Goal: Task Accomplishment & Management: Manage account settings

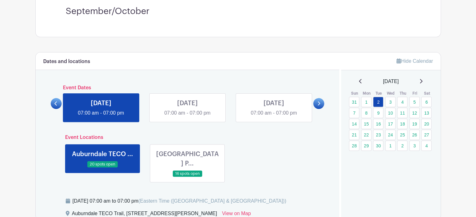
scroll to position [188, 0]
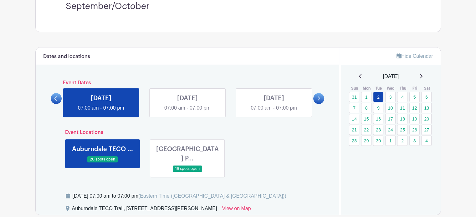
click at [187, 112] on link at bounding box center [187, 112] width 0 height 0
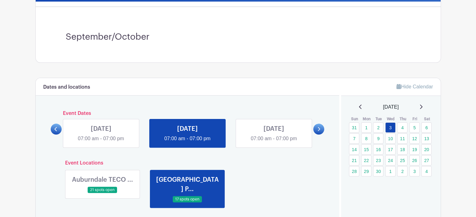
scroll to position [156, 0]
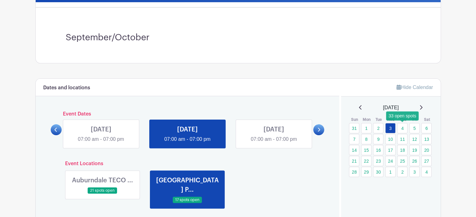
click at [403, 126] on link "4" at bounding box center [402, 128] width 10 height 10
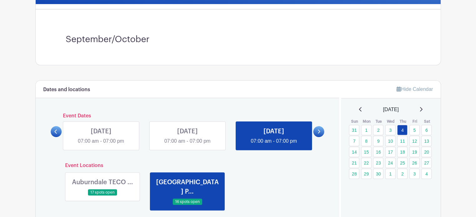
scroll to position [156, 0]
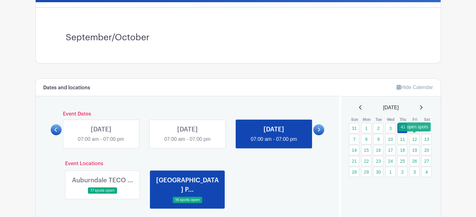
click at [413, 140] on link "12" at bounding box center [414, 139] width 10 height 10
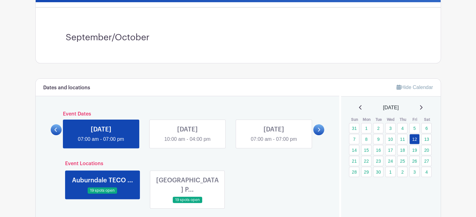
scroll to position [250, 0]
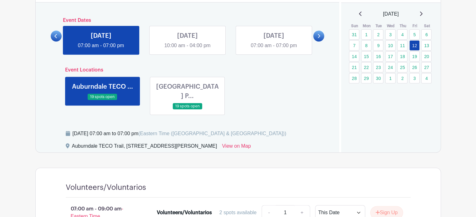
click at [187, 110] on link at bounding box center [187, 110] width 0 height 0
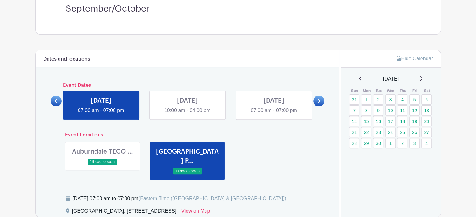
scroll to position [31, 0]
